Goal: Complete application form

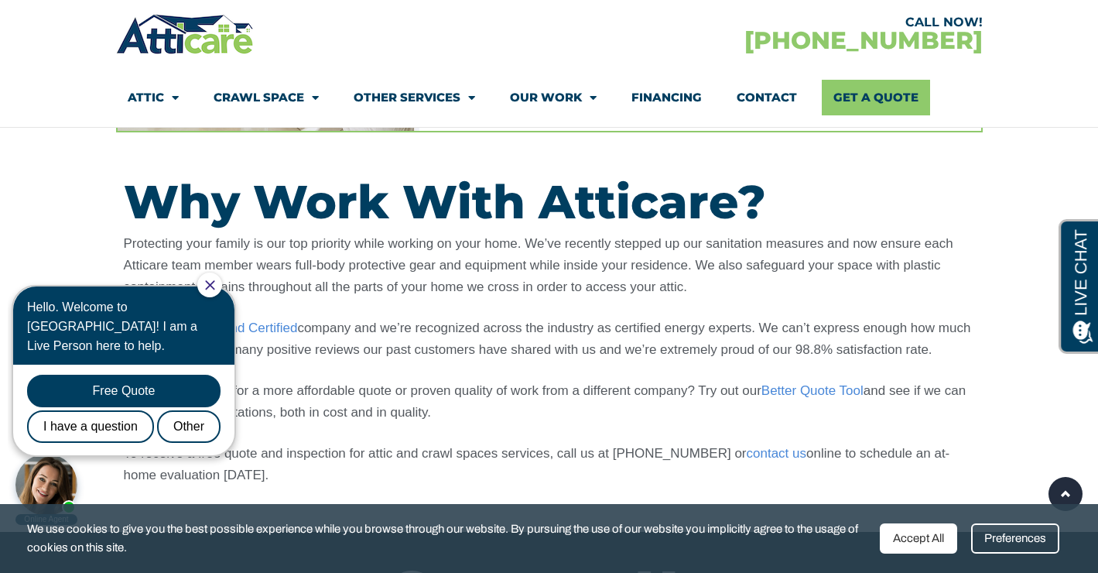
scroll to position [1133, 0]
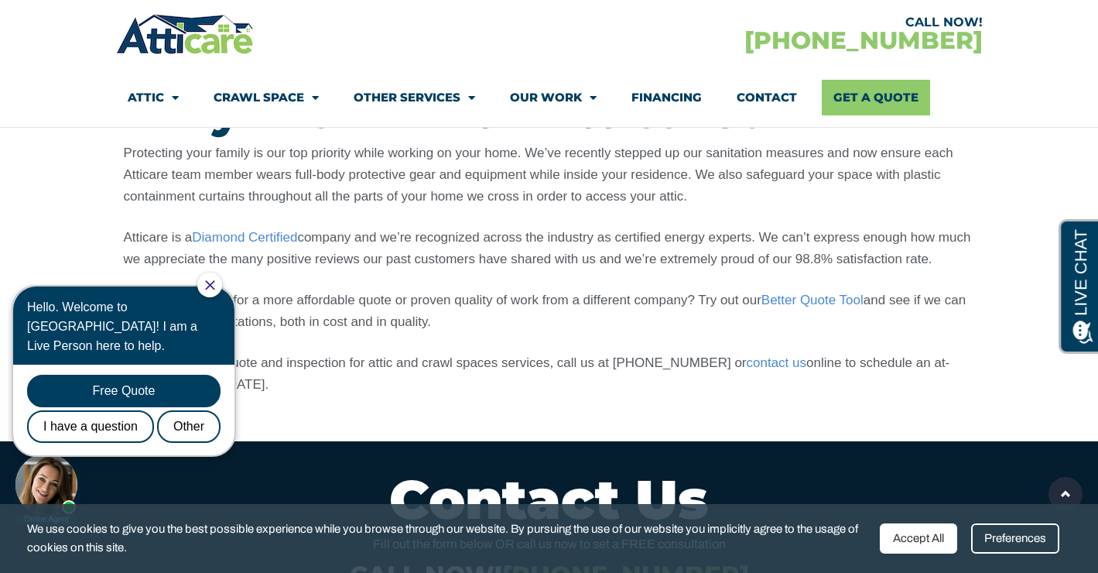
click at [215, 289] on icon "Close Chat" at bounding box center [210, 285] width 10 height 10
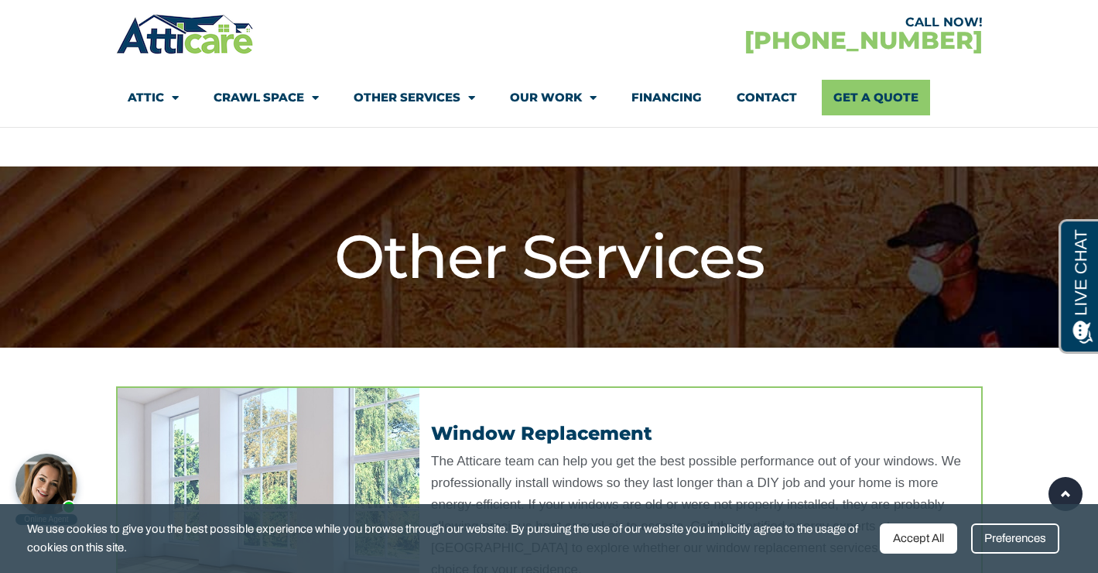
scroll to position [0, 0]
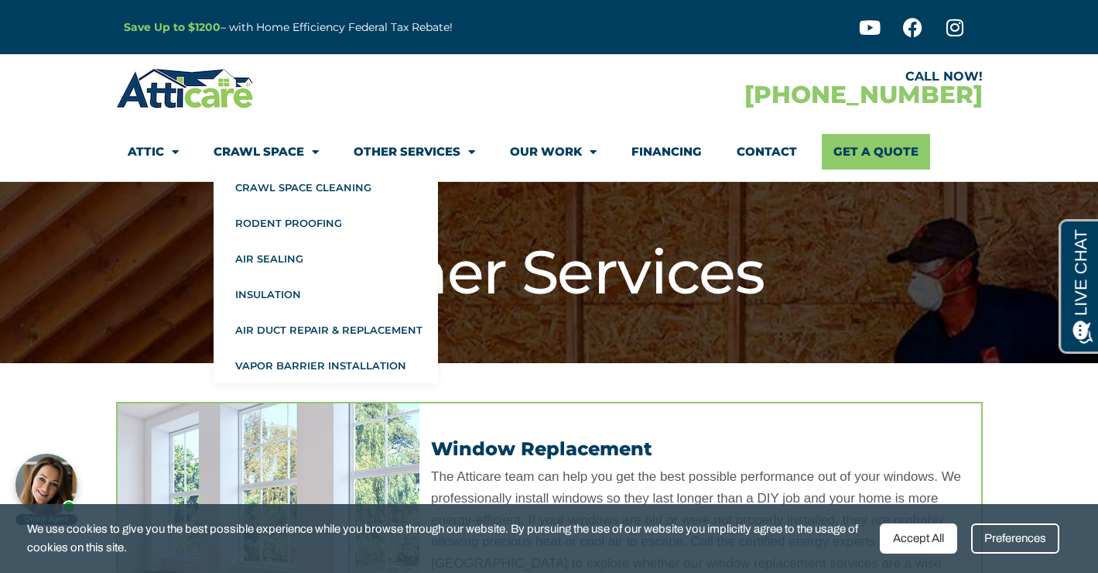
click at [316, 151] on span "Menu" at bounding box center [311, 151] width 15 height 27
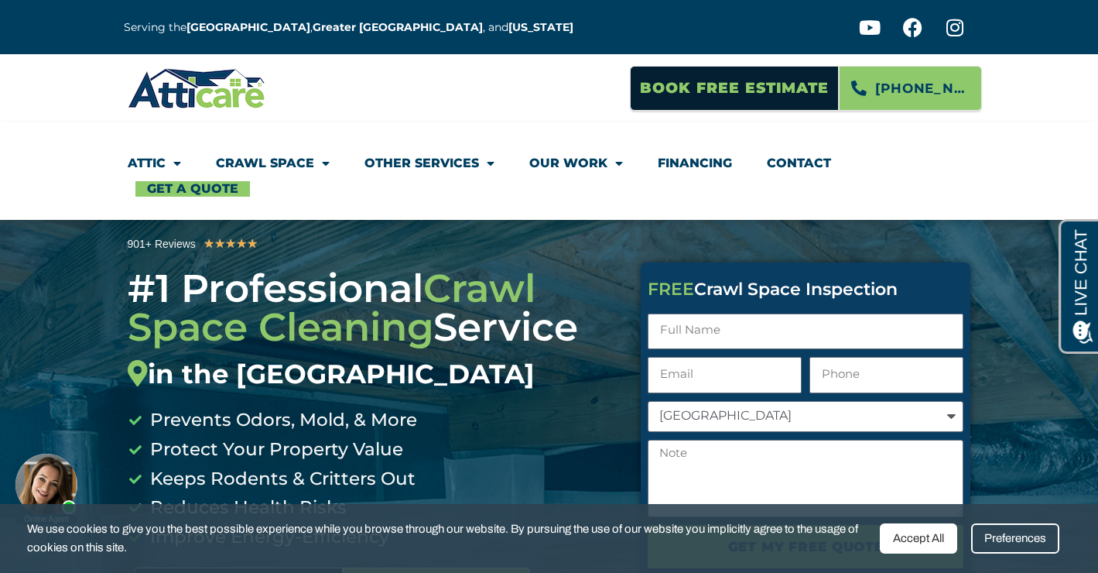
click at [364, 163] on link "Other Services" at bounding box center [429, 163] width 130 height 36
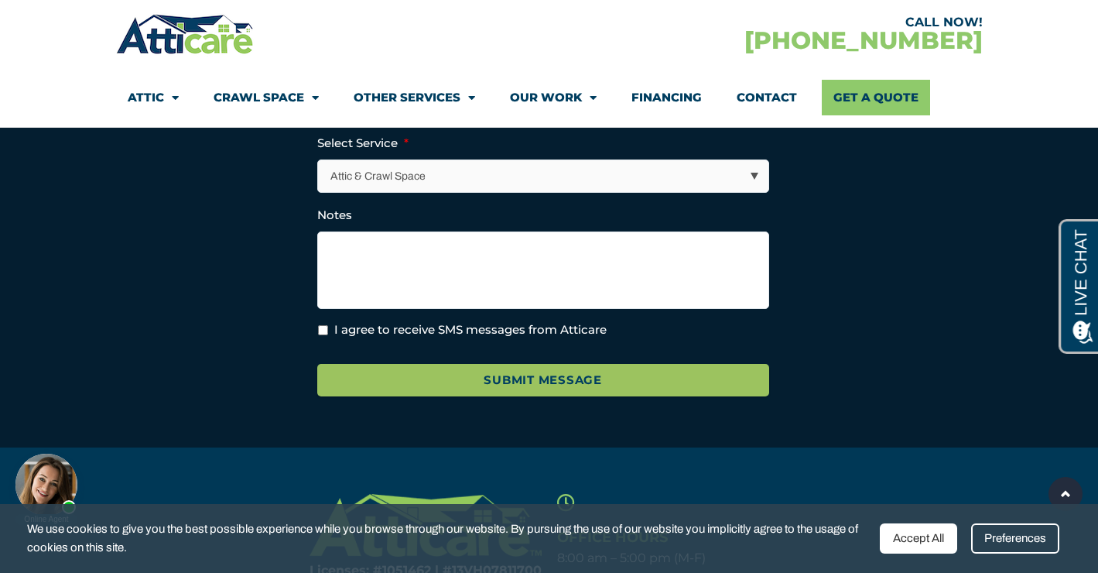
scroll to position [1554, 0]
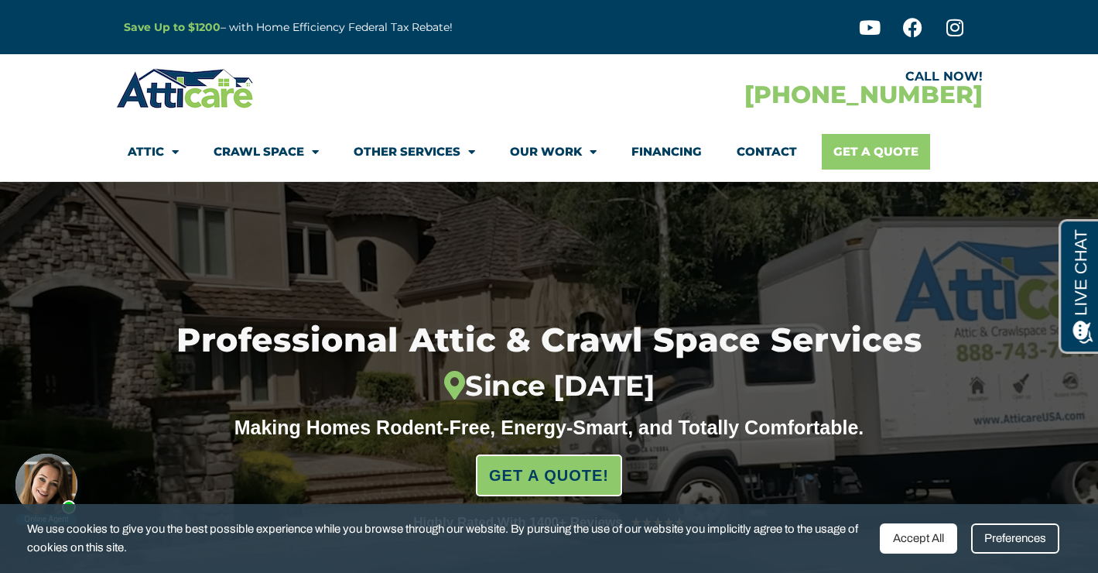
click at [846, 150] on link "Get A Quote" at bounding box center [876, 152] width 108 height 36
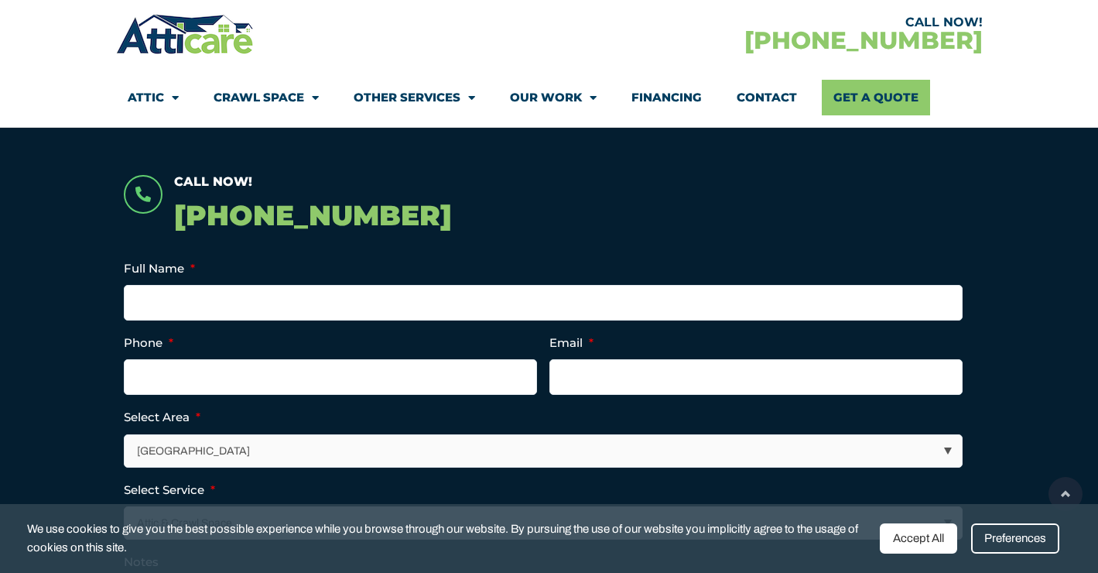
scroll to position [329, 0]
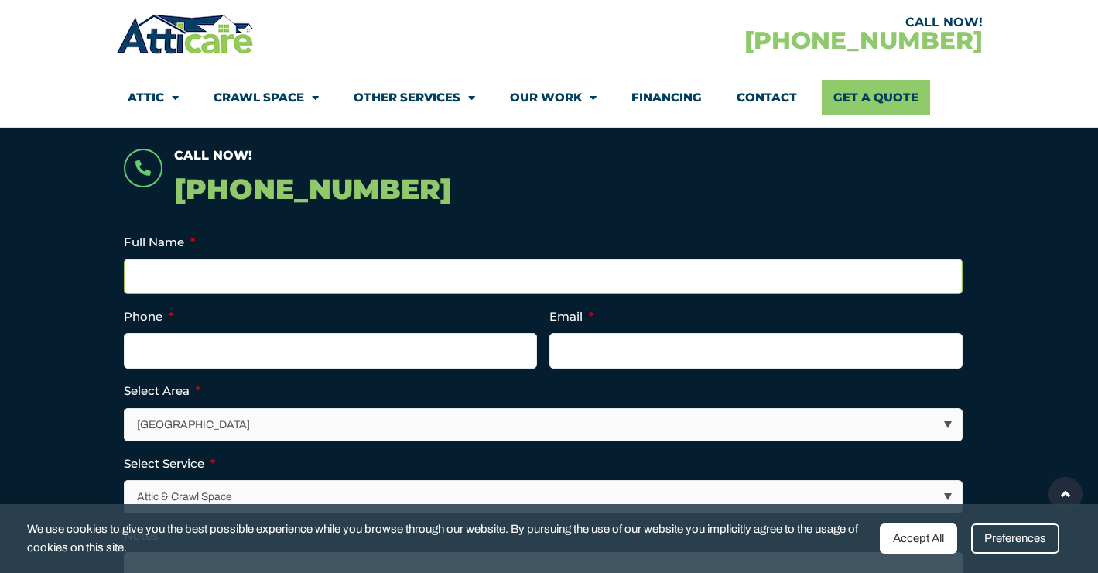
click at [541, 279] on input "Full Name *" at bounding box center [543, 276] width 839 height 36
type input "Julie Brenner"
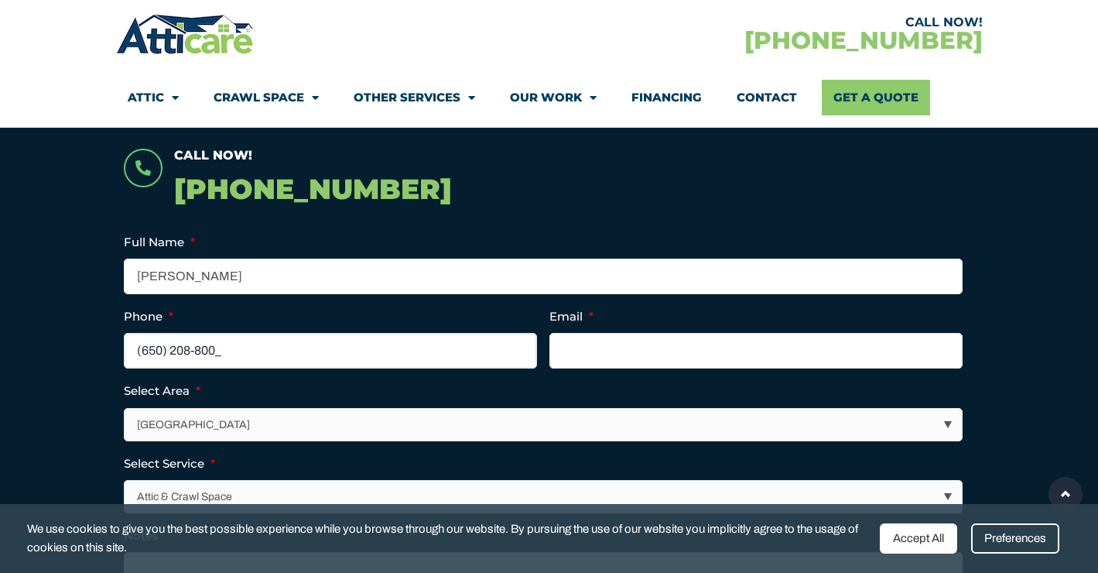
type input "(650) 208-8000"
click at [790, 347] on input "Email *" at bounding box center [755, 351] width 413 height 36
type input "brennerje@sbcglobal.net"
select select "[GEOGRAPHIC_DATA]"
click option "[GEOGRAPHIC_DATA]" at bounding box center [0, 0] width 0 height 0
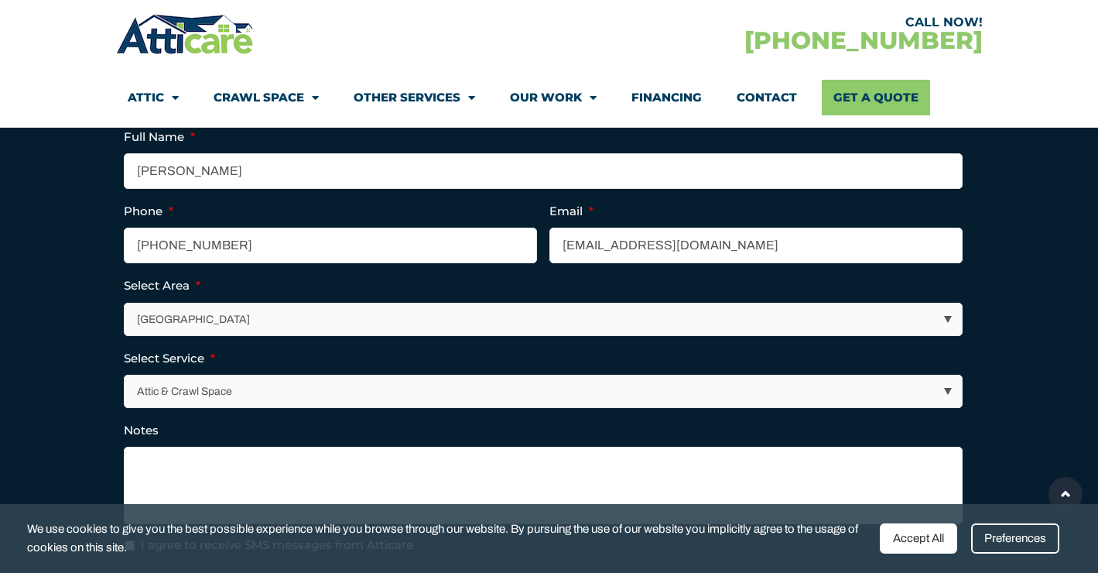
scroll to position [440, 0]
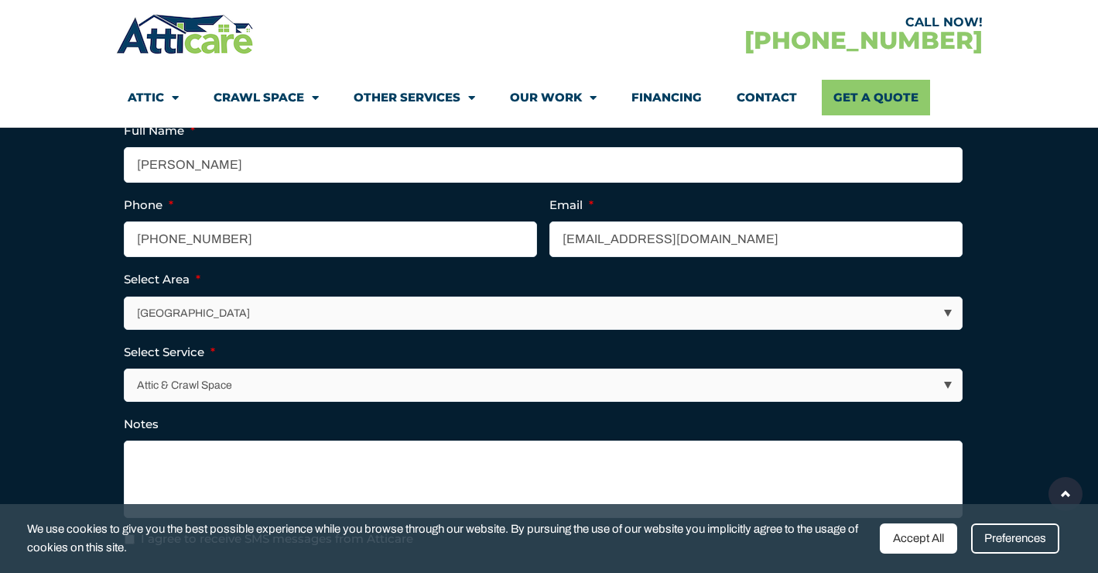
select select "Other Services"
click option "Other Services" at bounding box center [0, 0] width 0 height 0
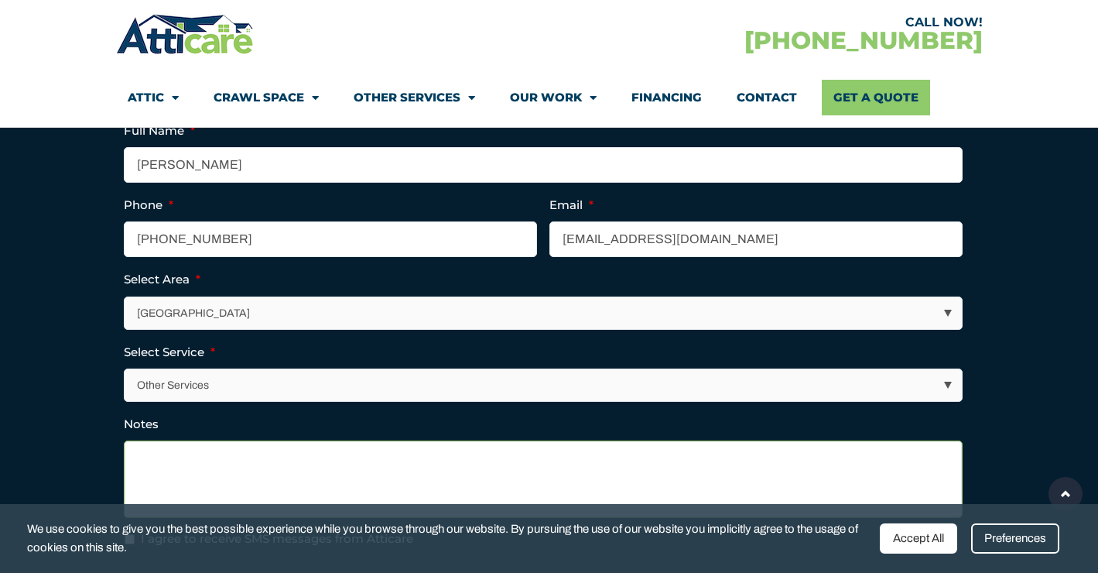
click at [336, 467] on textarea "Notes" at bounding box center [543, 478] width 839 height 77
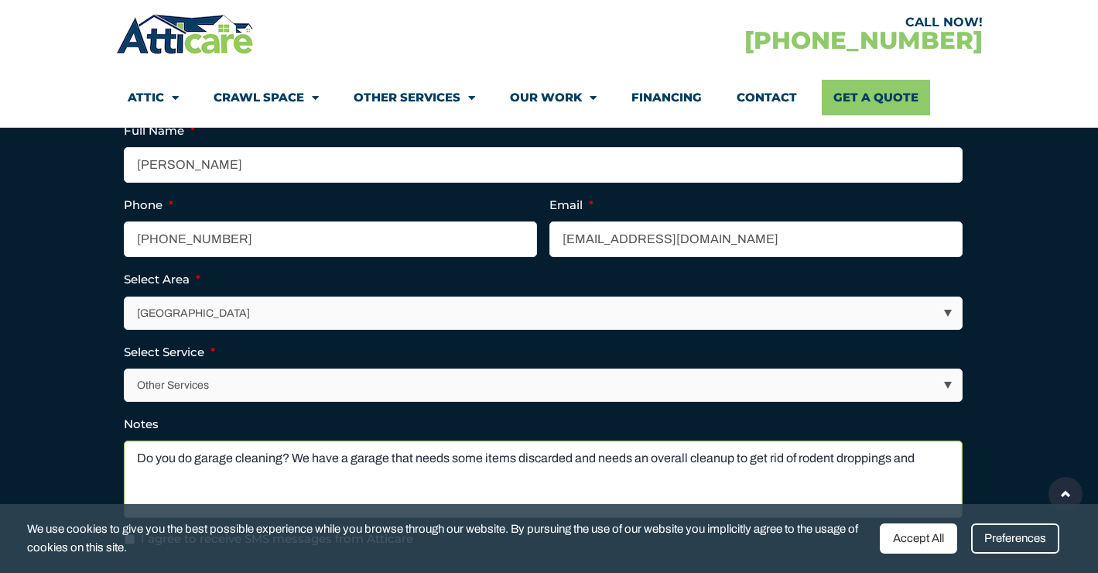
drag, startPoint x: 416, startPoint y: 460, endPoint x: 658, endPoint y: 470, distance: 242.4
click at [658, 470] on textarea "Do you do garage cleaning? We have a garage that needs some items discarded and…" at bounding box center [543, 478] width 839 height 77
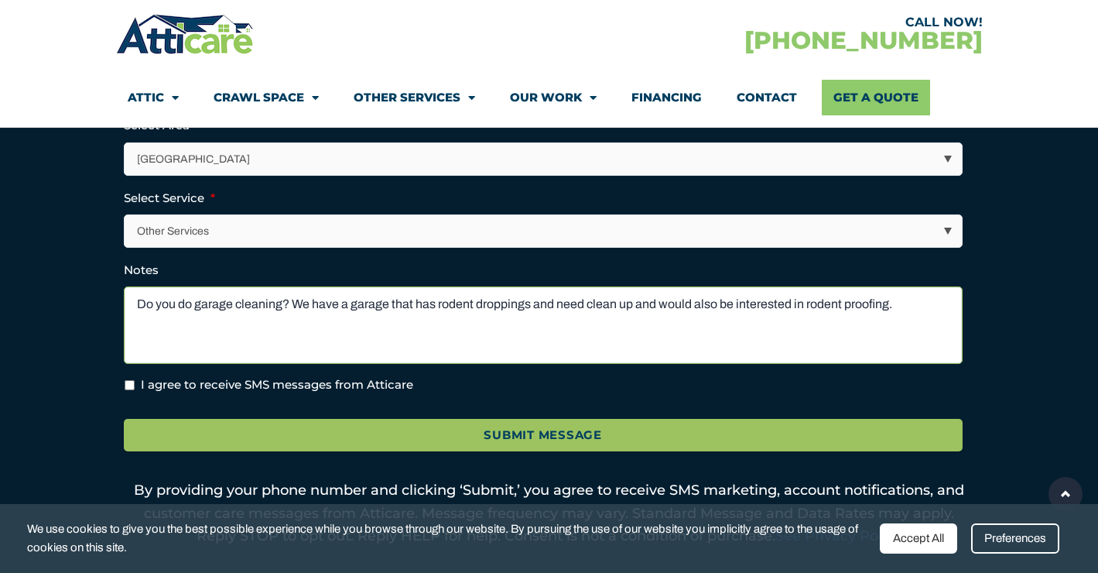
scroll to position [605, 0]
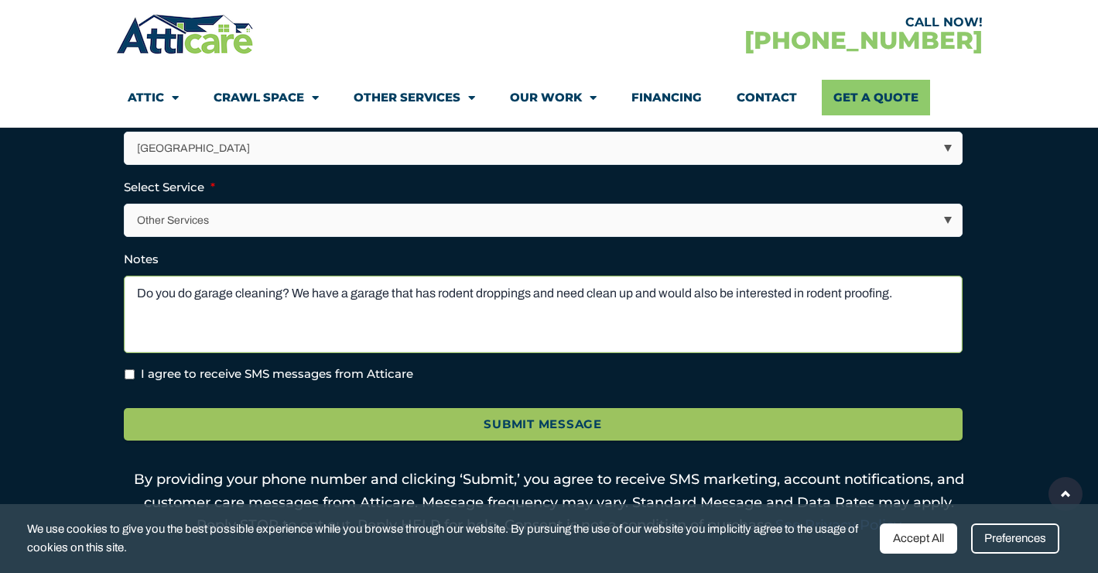
type textarea "Do you do garage cleaning? We have a garage that has rodent droppings and need …"
click at [301, 378] on label "I agree to receive SMS messages from Atticare" at bounding box center [277, 374] width 272 height 18
click at [135, 378] on input "I agree to receive SMS messages from Atticare" at bounding box center [130, 374] width 10 height 10
checkbox input "true"
drag, startPoint x: 530, startPoint y: 296, endPoint x: 646, endPoint y: 296, distance: 116.0
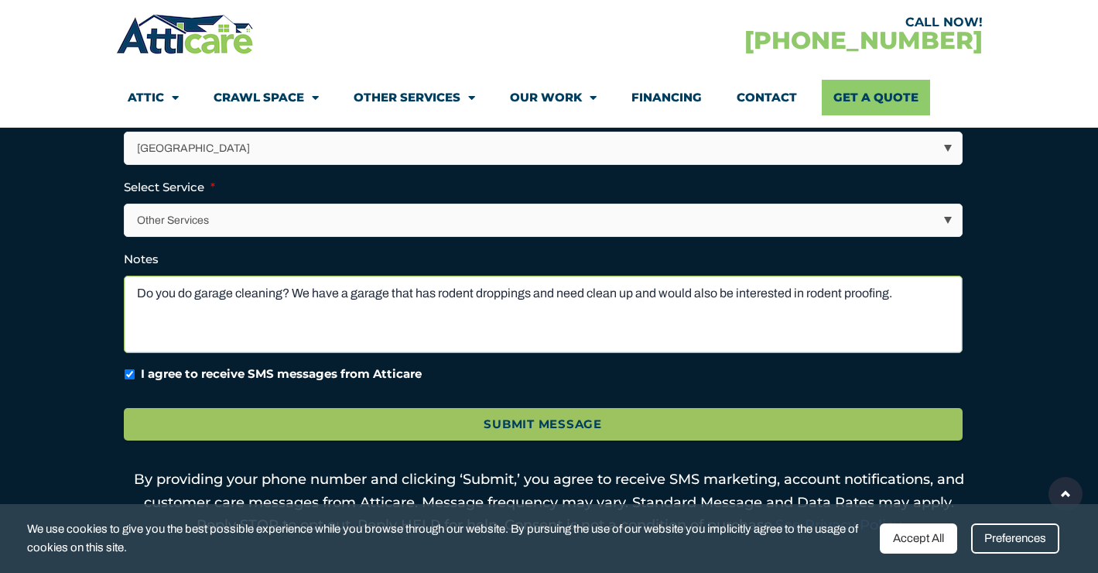
click at [646, 296] on textarea "Do you do garage cleaning? We have a garage that has rodent droppings and need …" at bounding box center [543, 313] width 839 height 77
click at [792, 294] on textarea "Do you do garage cleaning? We have a garage that has rodent droppings; we'd wou…" at bounding box center [543, 313] width 839 height 77
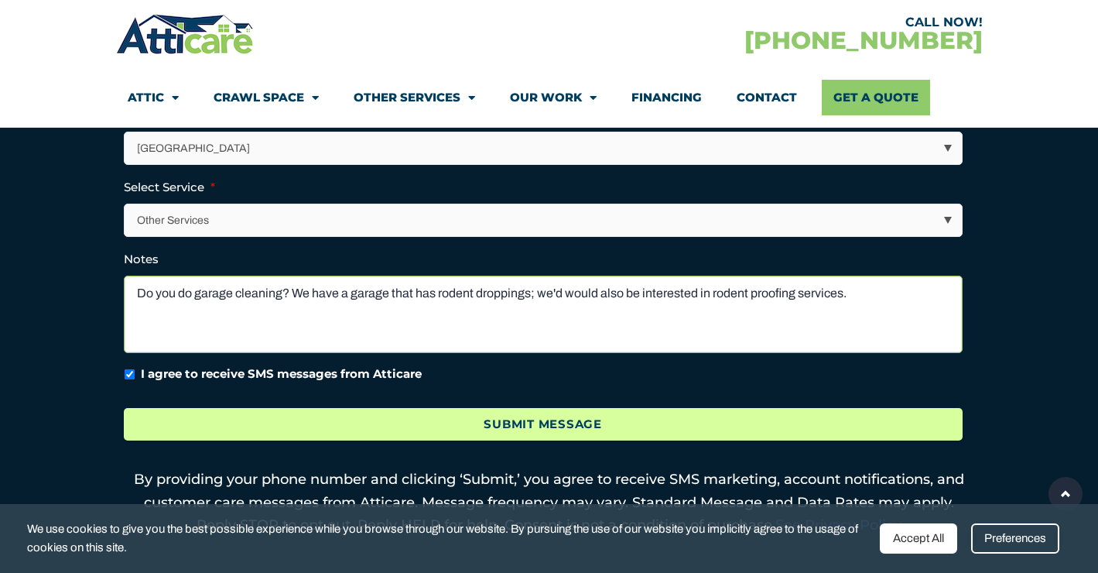
type textarea "Do you do garage cleaning? We have a garage that has rodent droppings; we'd wou…"
click at [591, 425] on input "Submit Message" at bounding box center [543, 424] width 839 height 33
